Goal: Task Accomplishment & Management: Manage account settings

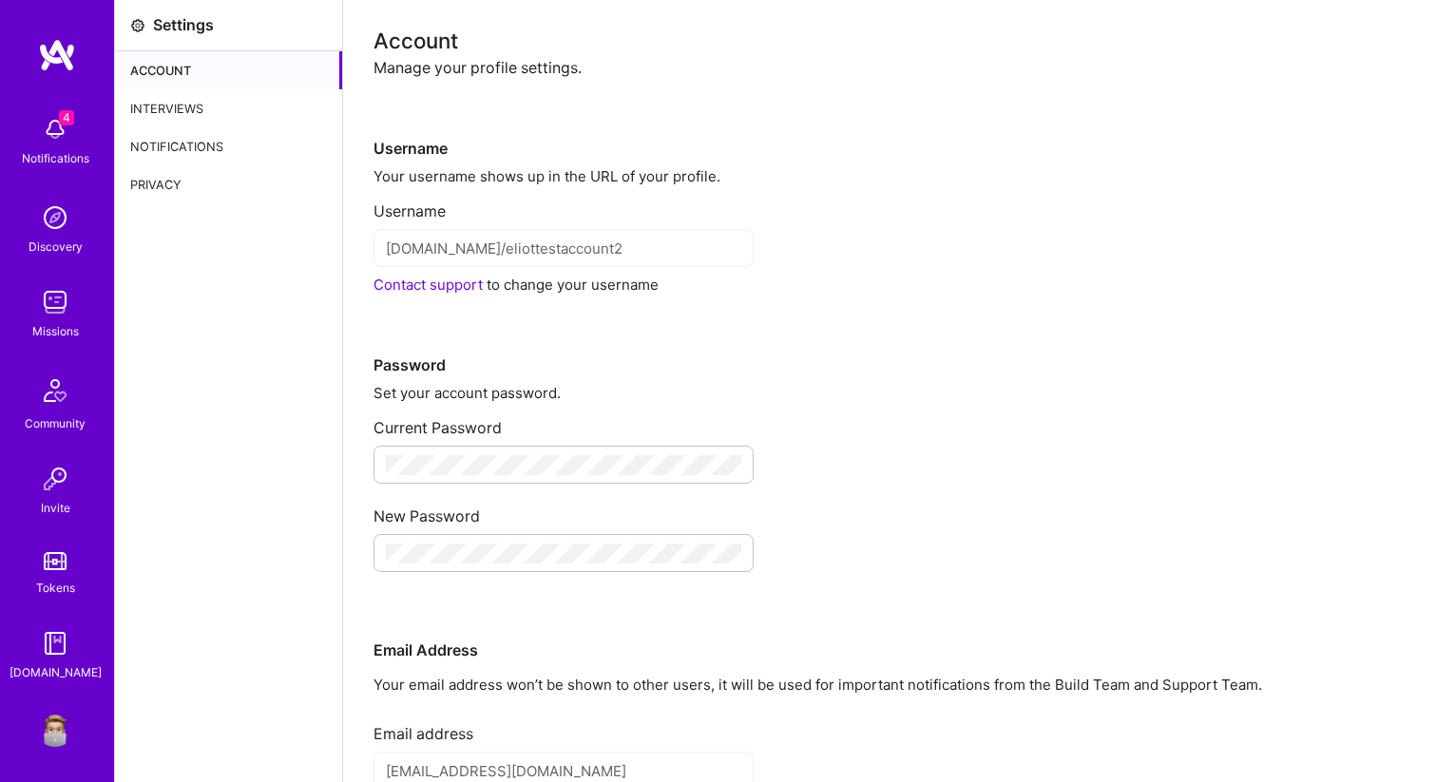
click at [224, 109] on div "Interviews" at bounding box center [228, 108] width 227 height 38
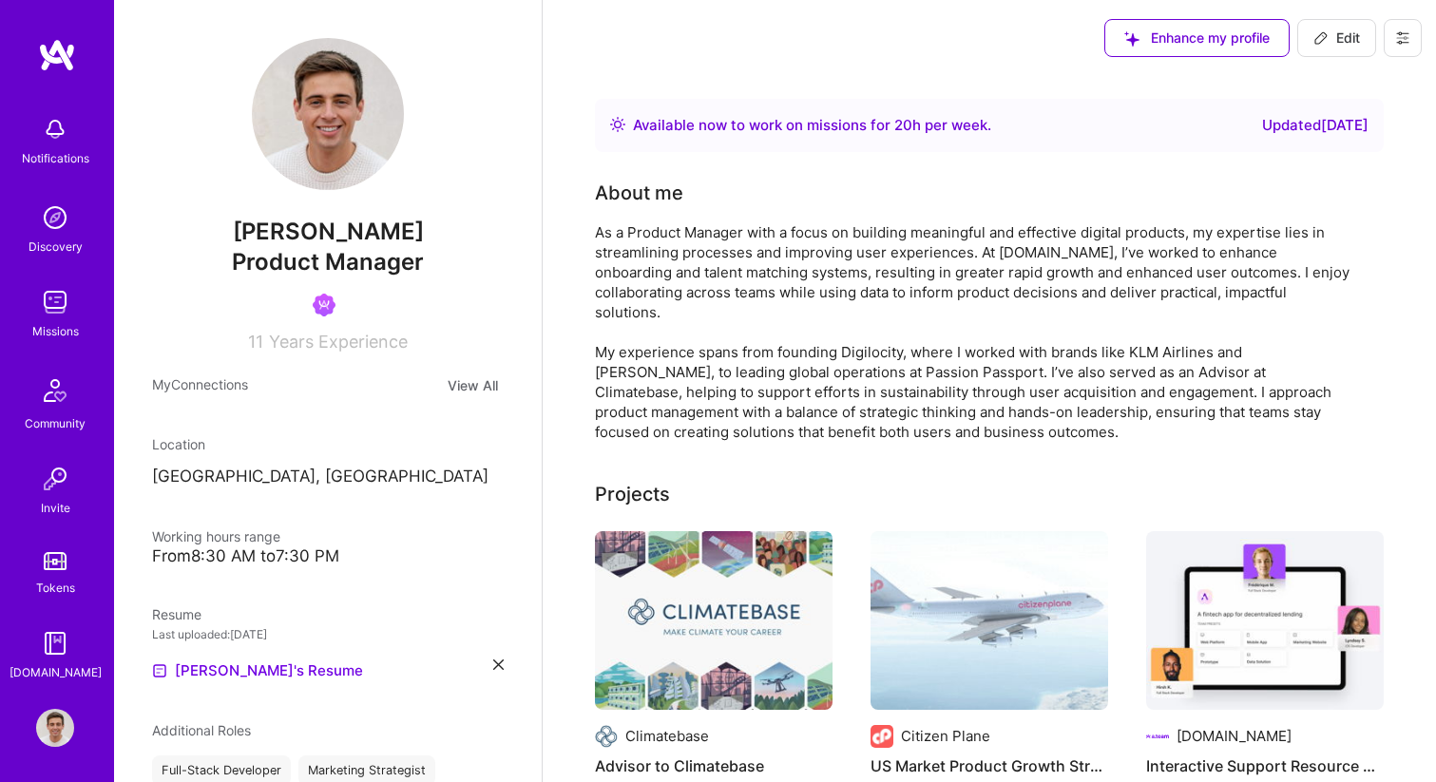
click at [1401, 42] on icon at bounding box center [1402, 37] width 11 height 11
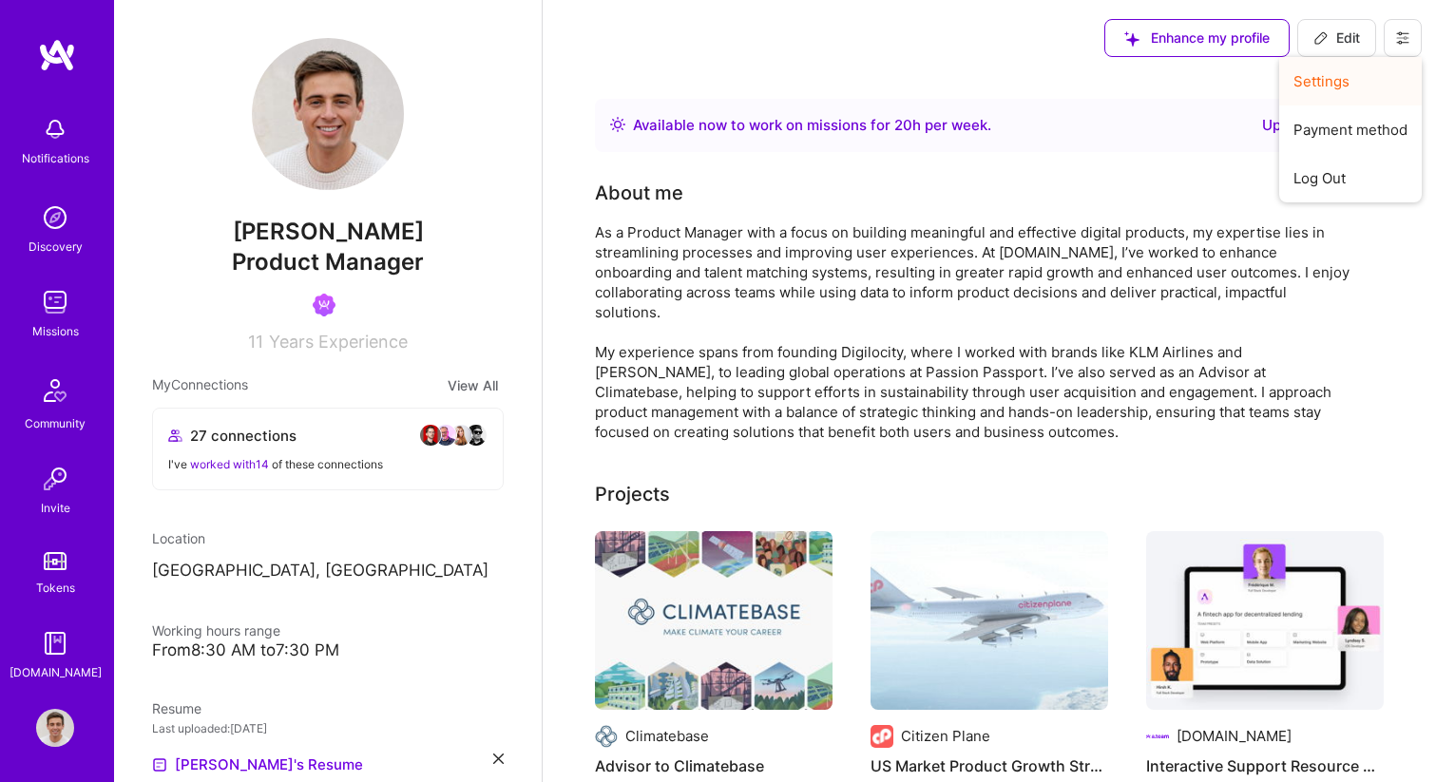
click at [1363, 75] on button "Settings" at bounding box center [1350, 81] width 143 height 48
